Goal: Task Accomplishment & Management: Use online tool/utility

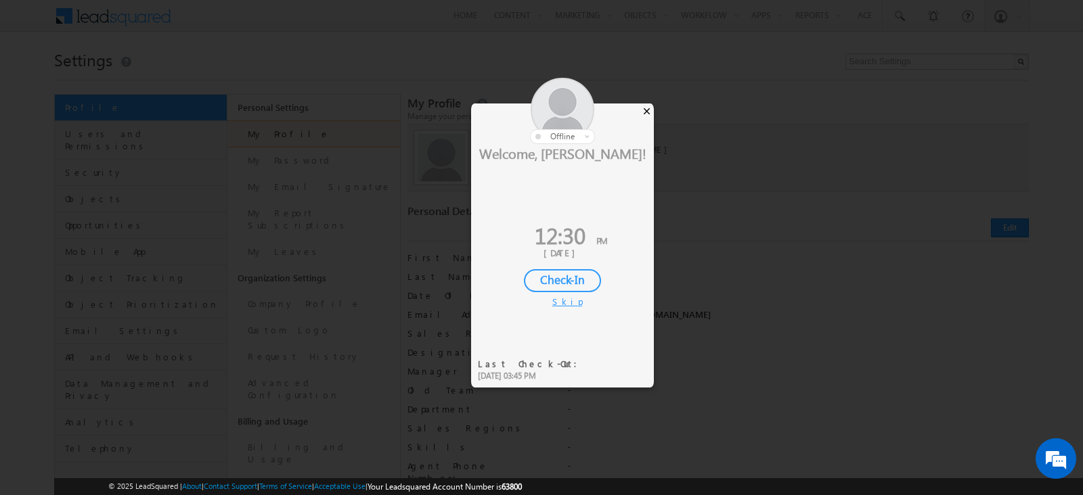
click at [644, 104] on div "×" at bounding box center [646, 111] width 14 height 15
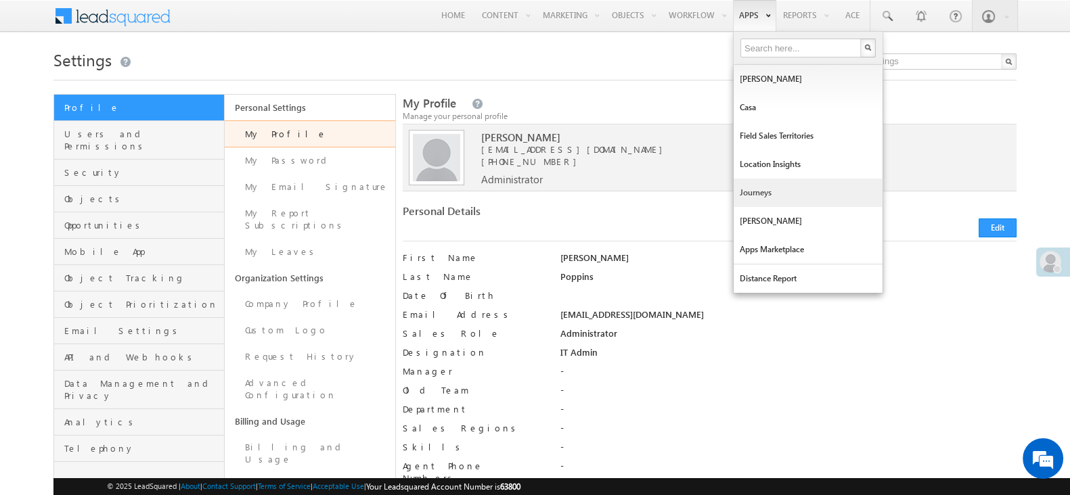
click at [765, 204] on link "Journeys" at bounding box center [808, 193] width 149 height 28
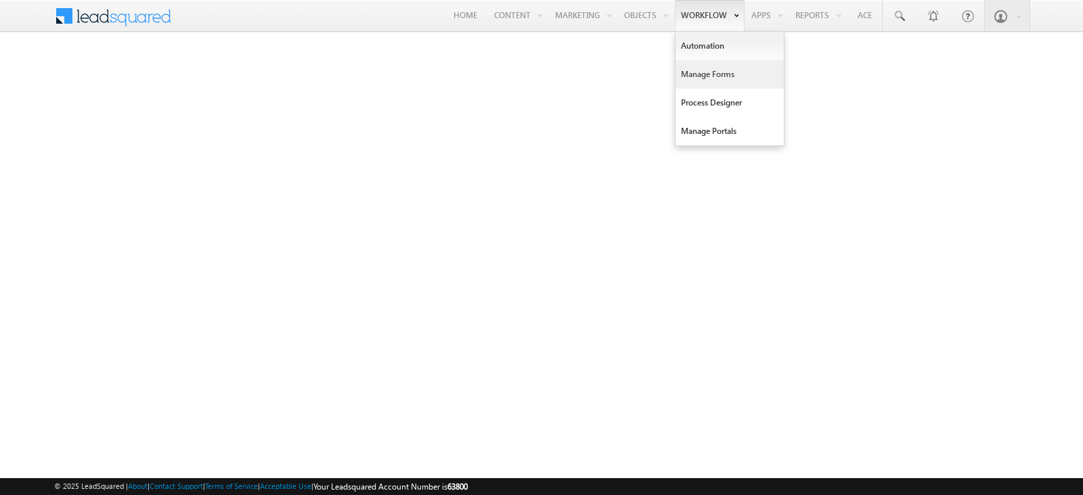
click at [700, 83] on link "Manage Forms" at bounding box center [729, 74] width 108 height 28
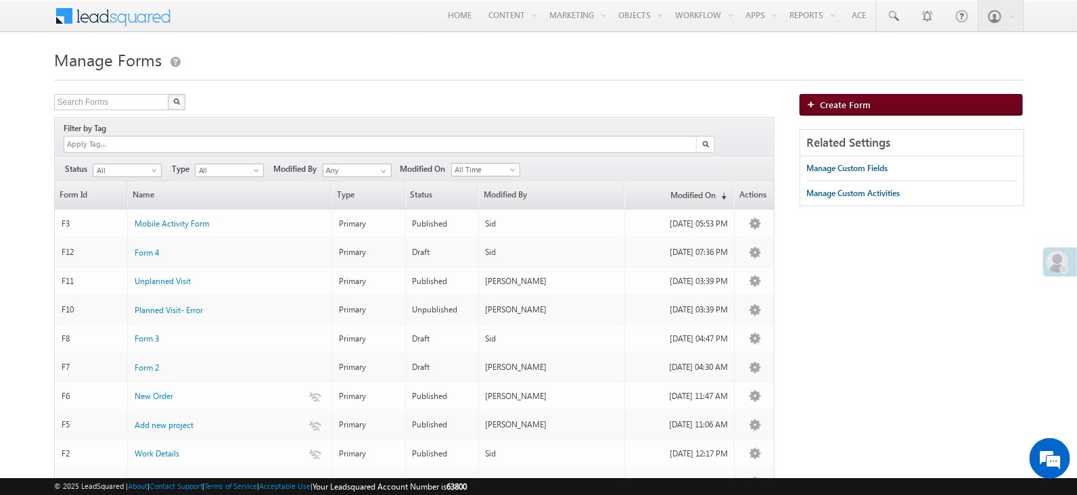
click at [894, 108] on link "Create Form" at bounding box center [912, 105] width 224 height 22
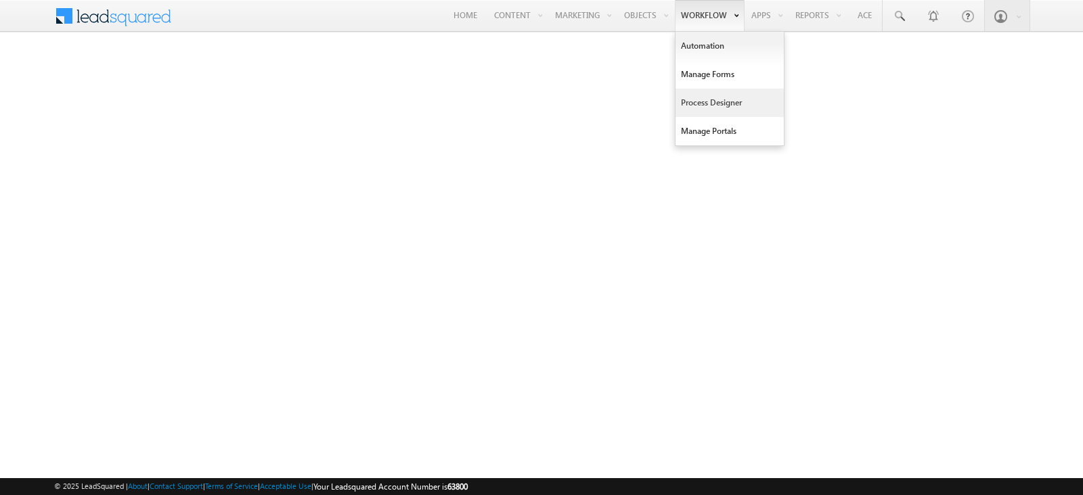
click at [702, 94] on link "Process Designer" at bounding box center [729, 103] width 108 height 28
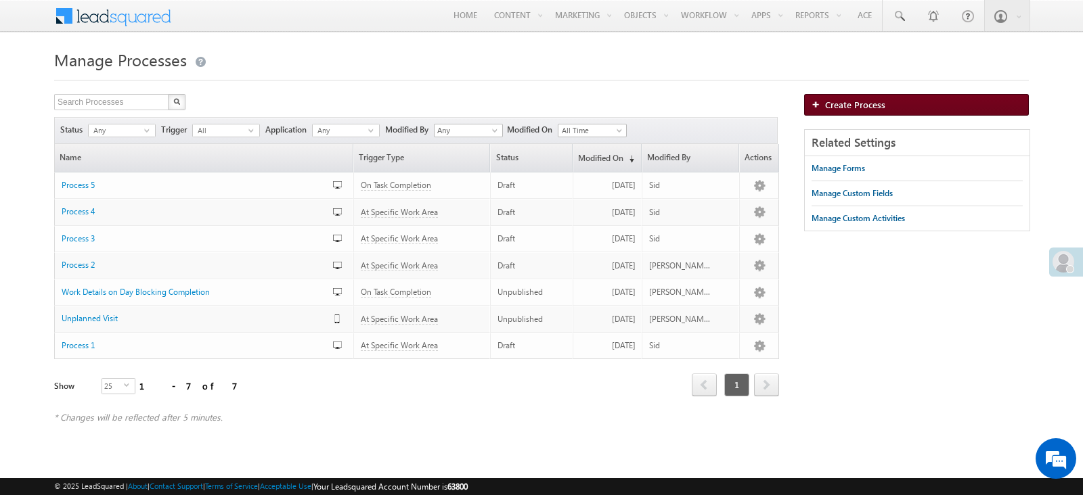
click at [949, 108] on link "Create Process" at bounding box center [916, 105] width 225 height 22
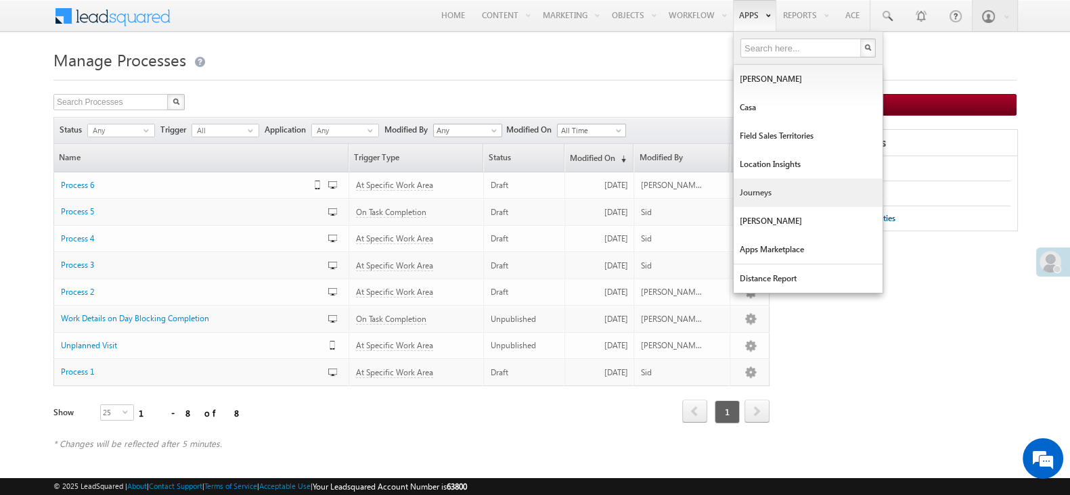
click at [761, 192] on link "Journeys" at bounding box center [808, 193] width 149 height 28
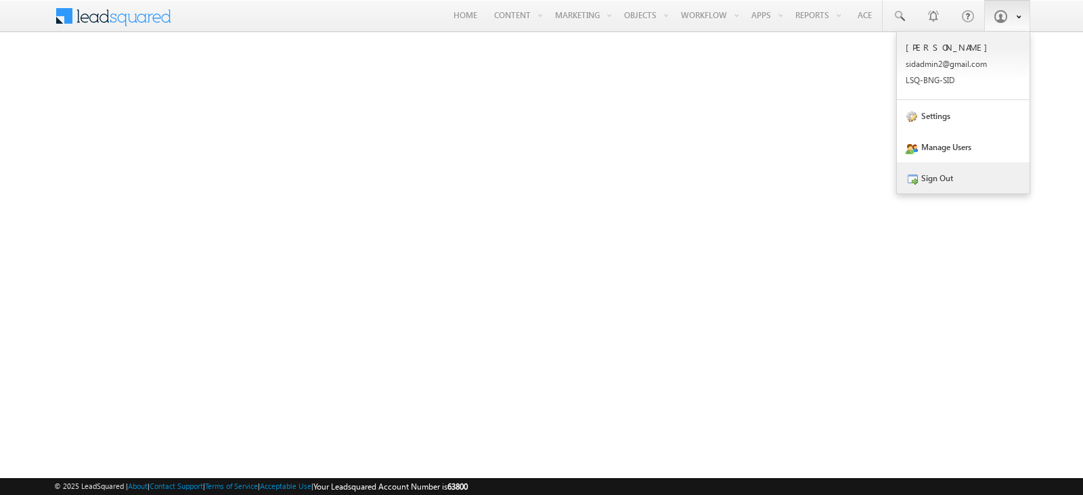
click at [978, 173] on link "Sign Out" at bounding box center [963, 177] width 133 height 31
